Goal: Task Accomplishment & Management: Use online tool/utility

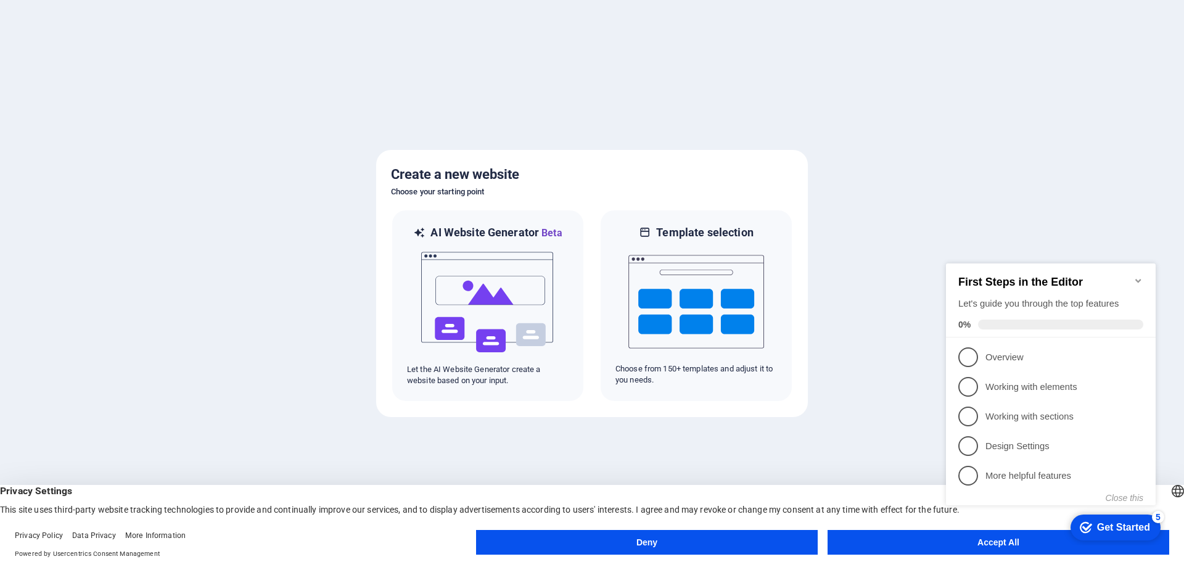
click at [987, 540] on div "checkmark Get Started 5 First Steps in the Editor Let's guide you through the t…" at bounding box center [1053, 395] width 224 height 300
click at [920, 541] on button "Accept All" at bounding box center [999, 542] width 342 height 25
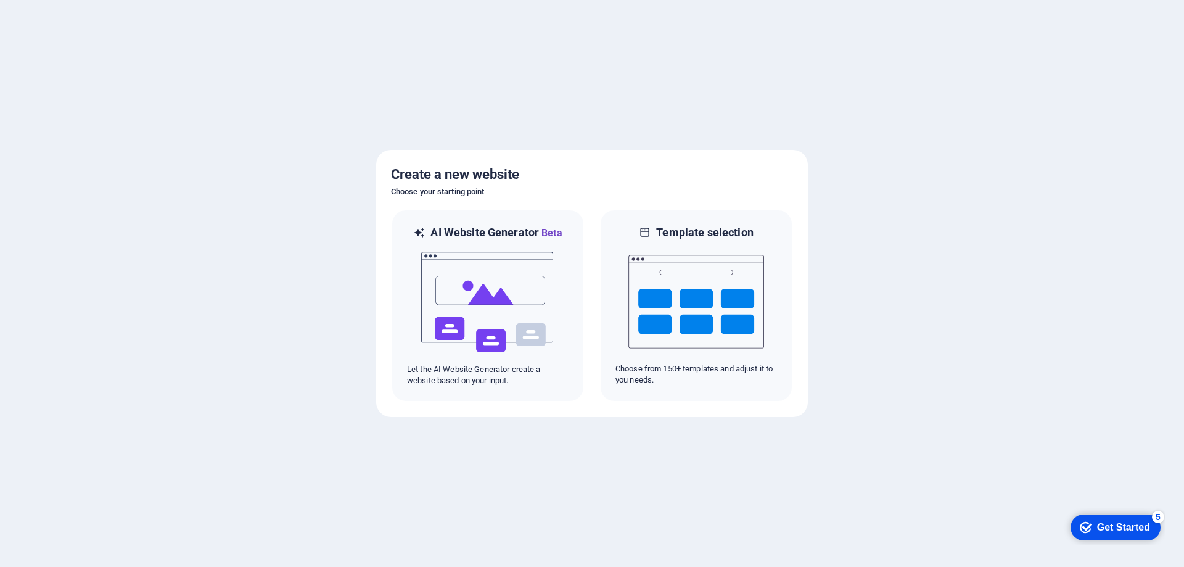
click at [1150, 533] on div "Get Started" at bounding box center [1123, 527] width 53 height 11
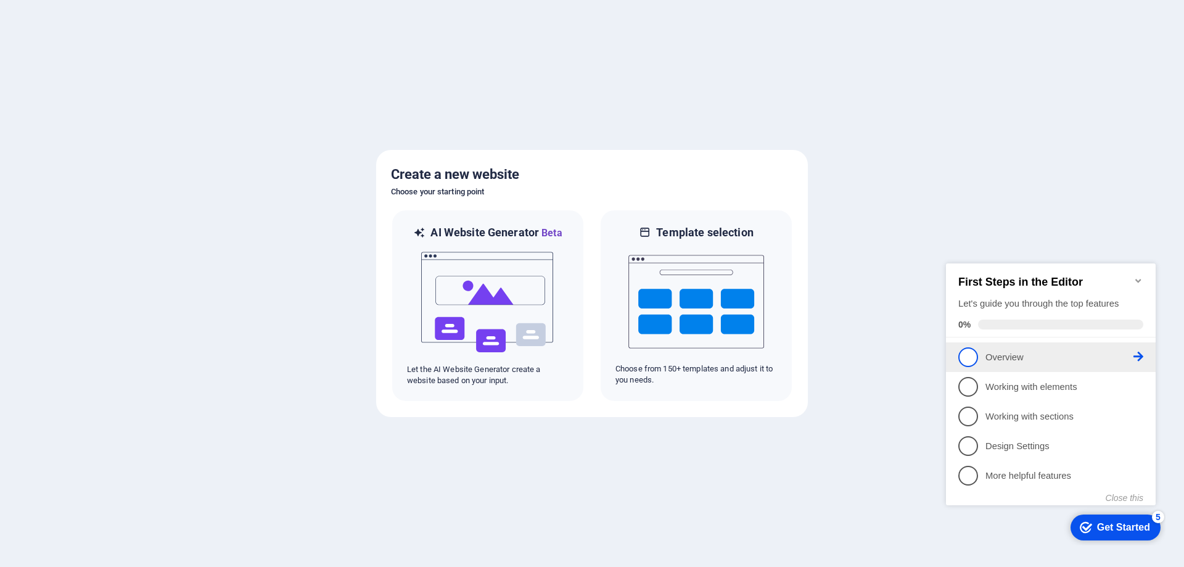
click at [1127, 355] on p "Overview - incomplete" at bounding box center [1060, 357] width 148 height 13
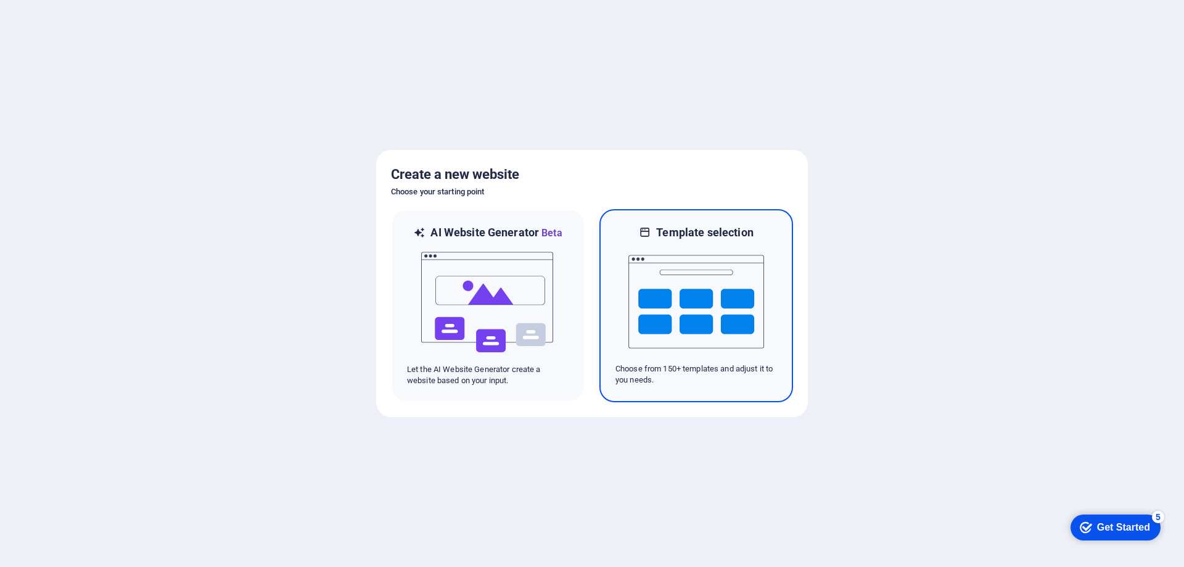
click at [717, 294] on img at bounding box center [696, 301] width 136 height 123
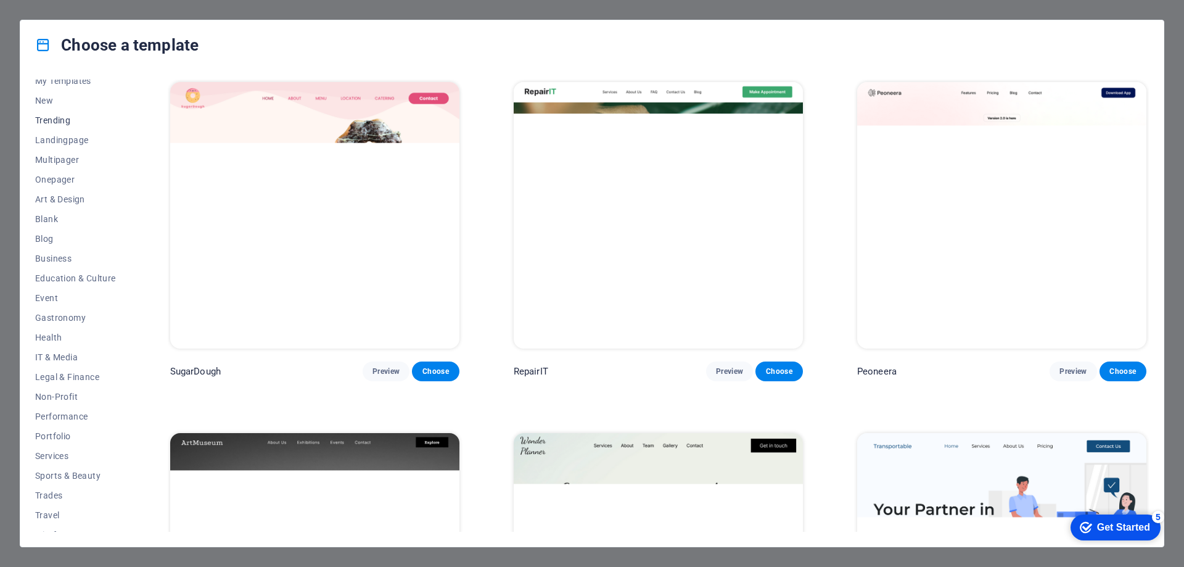
scroll to position [41, 0]
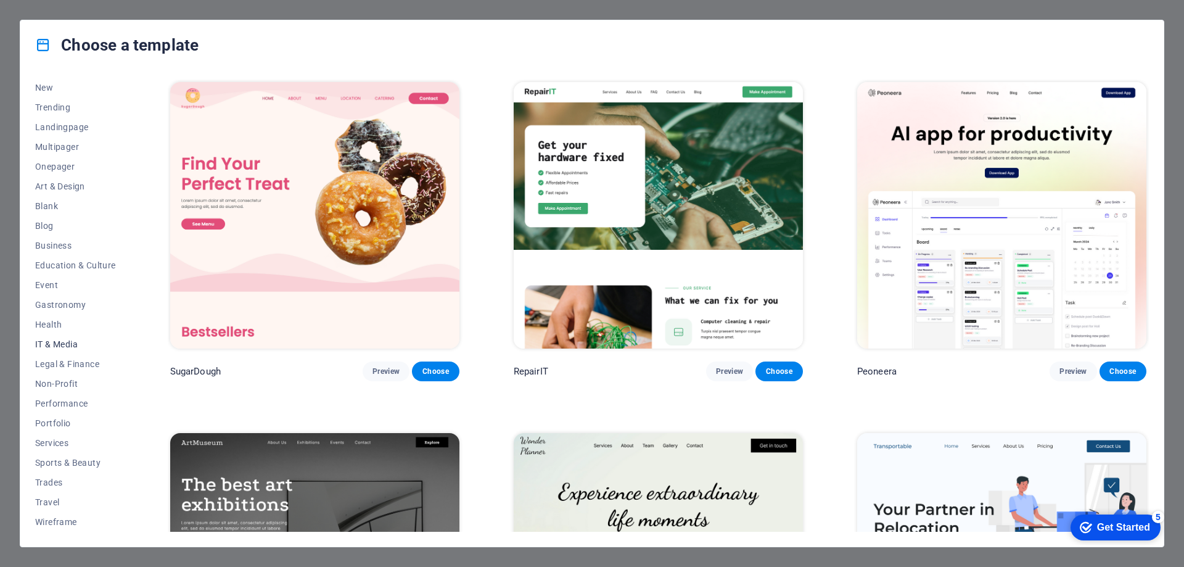
click at [67, 340] on span "IT & Media" at bounding box center [75, 344] width 81 height 10
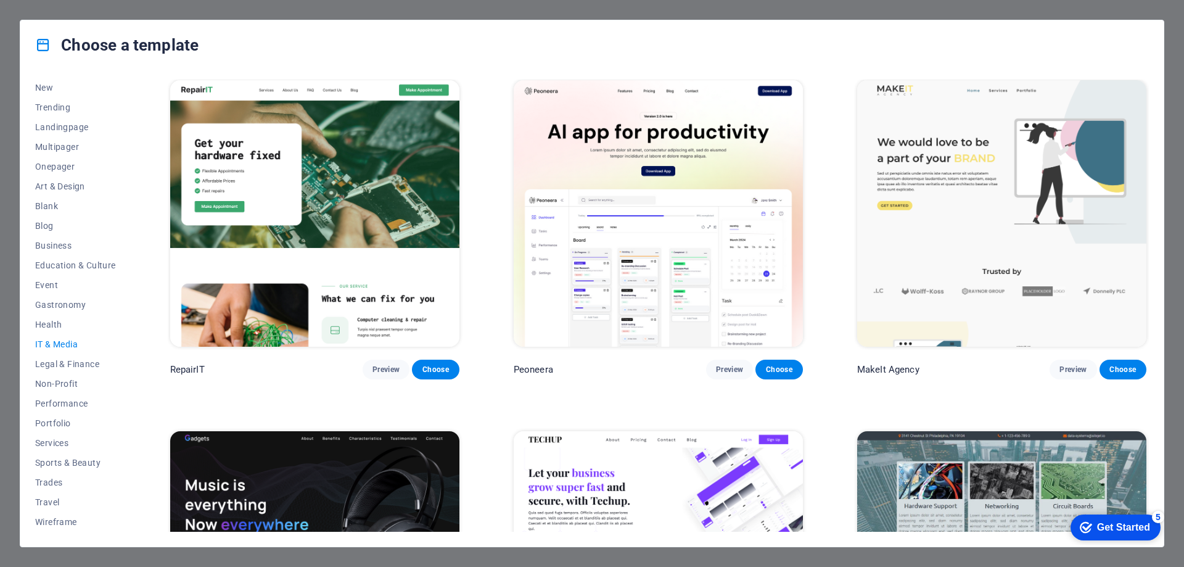
scroll to position [0, 0]
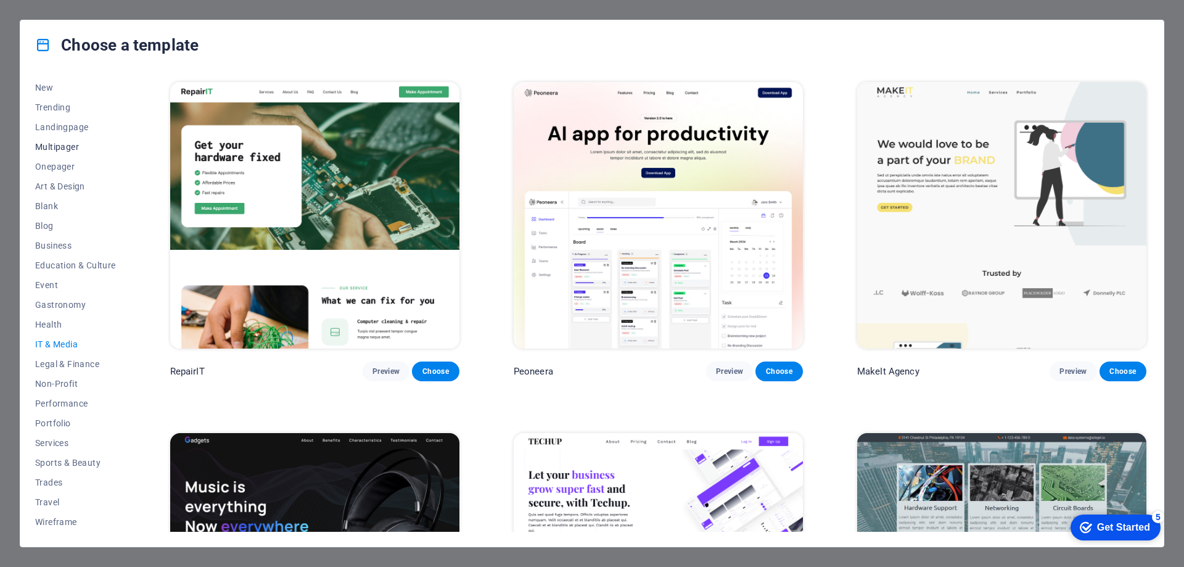
click at [68, 142] on span "Multipager" at bounding box center [75, 147] width 81 height 10
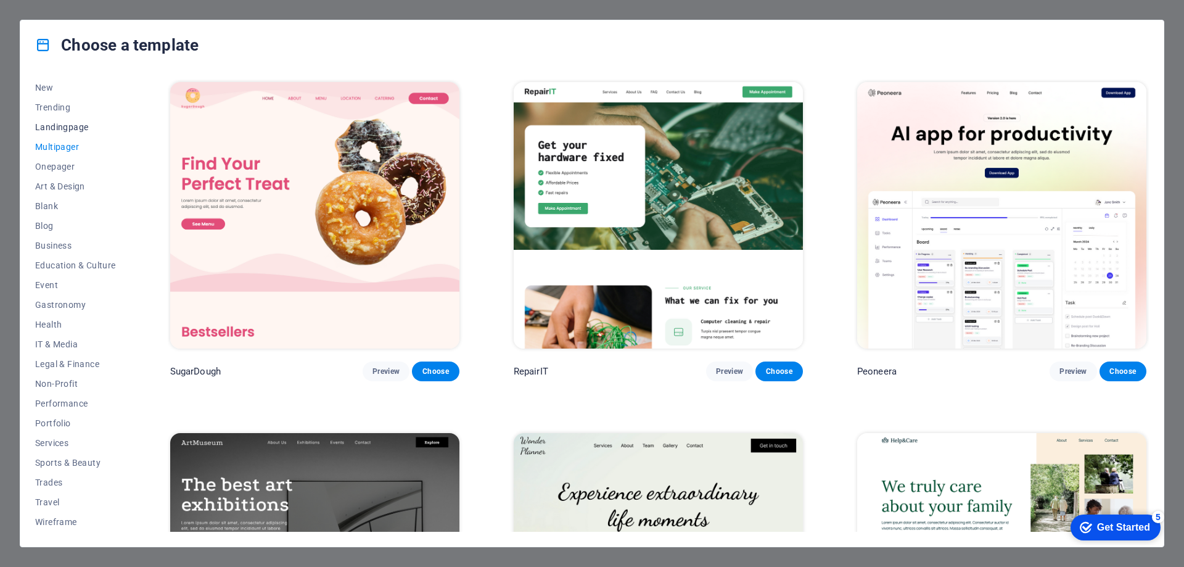
click at [68, 128] on span "Landingpage" at bounding box center [75, 127] width 81 height 10
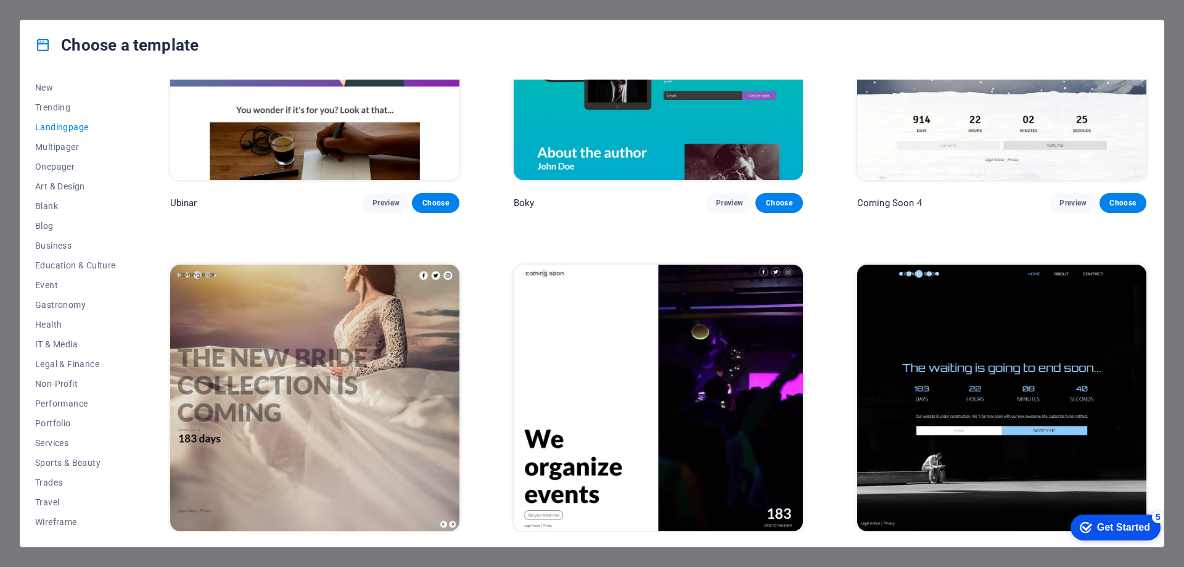
scroll to position [2646, 0]
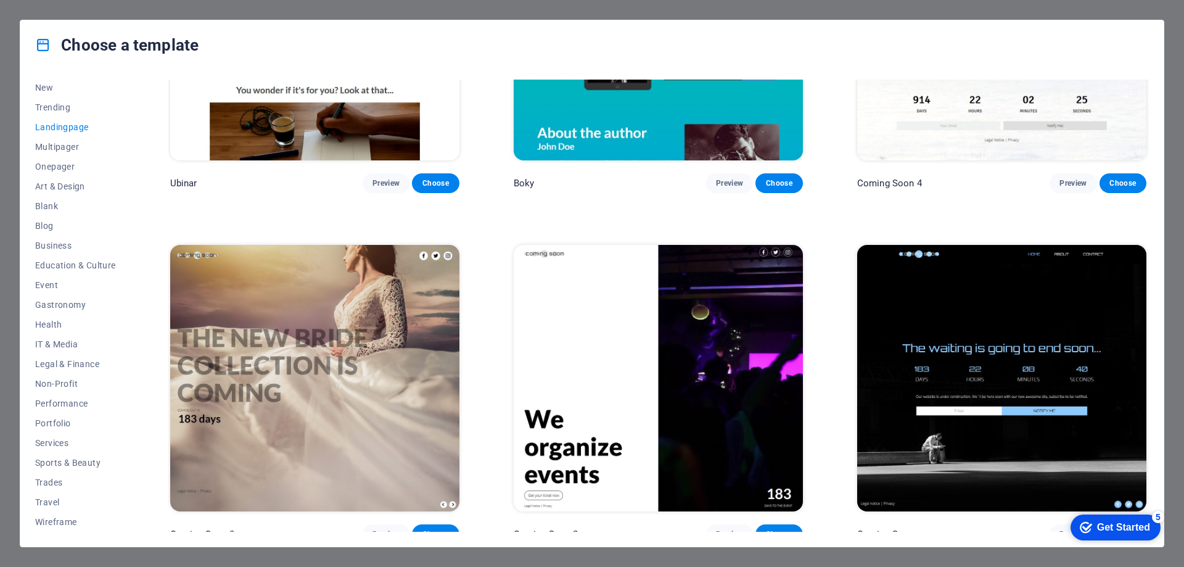
click at [1039, 413] on img at bounding box center [1001, 378] width 289 height 266
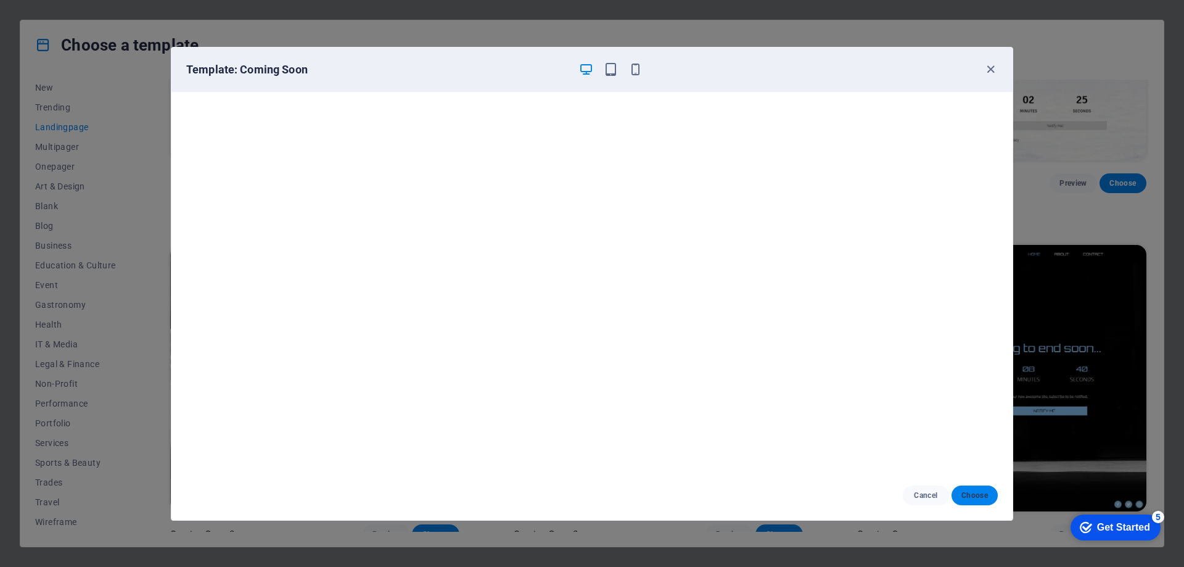
click at [981, 498] on span "Choose" at bounding box center [975, 495] width 27 height 10
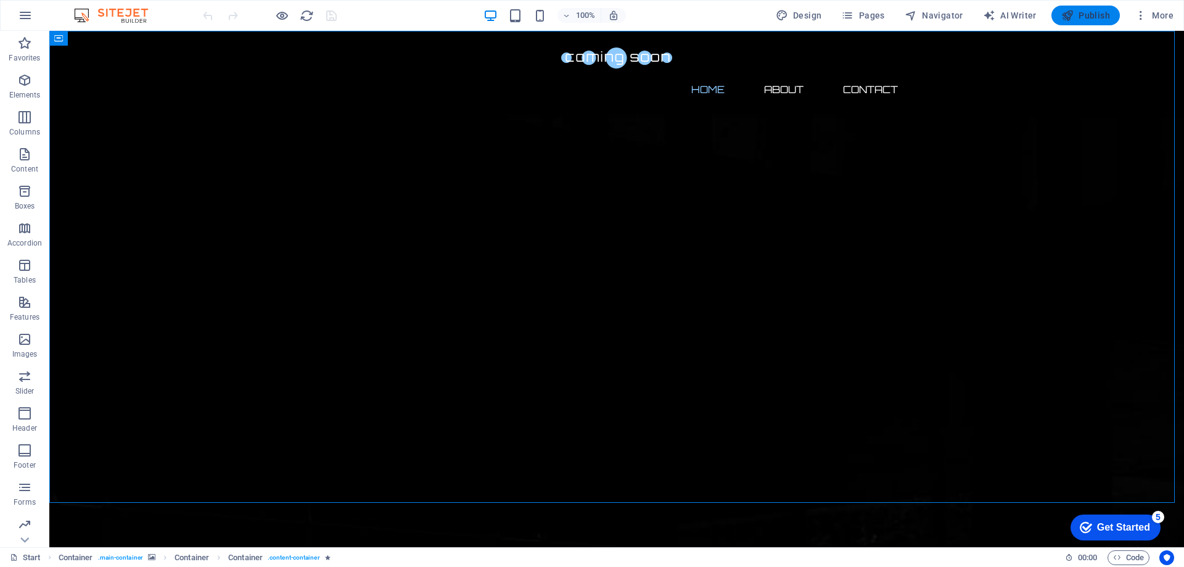
click at [1094, 17] on span "Publish" at bounding box center [1085, 15] width 49 height 12
